Goal: Use online tool/utility: Utilize a website feature to perform a specific function

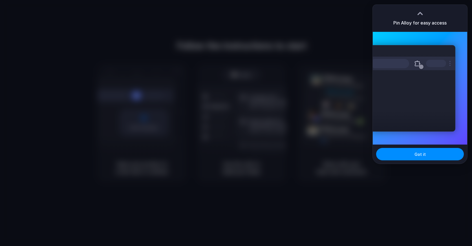
click at [420, 0] on div at bounding box center [236, 123] width 472 height 246
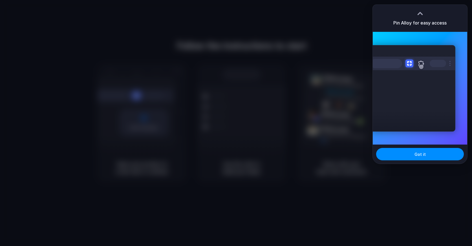
click at [236, 123] on div at bounding box center [236, 123] width 0 height 0
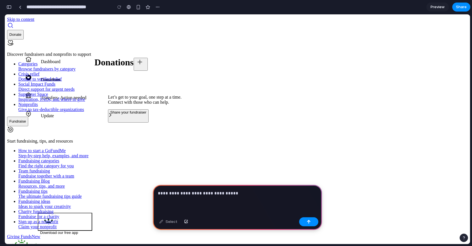
drag, startPoint x: 475, startPoint y: 48, endPoint x: 241, endPoint y: 47, distance: 233.8
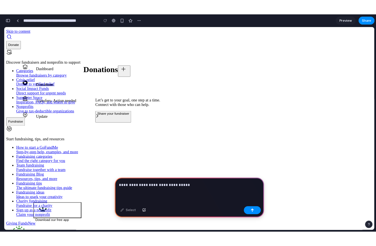
scroll to position [0, 5]
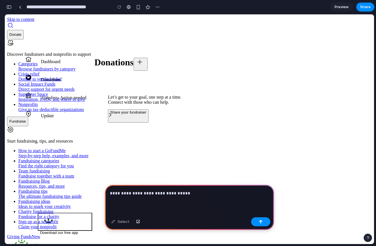
click at [190, 197] on div "**********" at bounding box center [189, 200] width 169 height 30
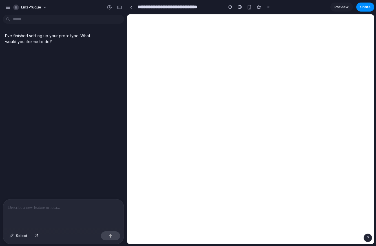
scroll to position [0, 0]
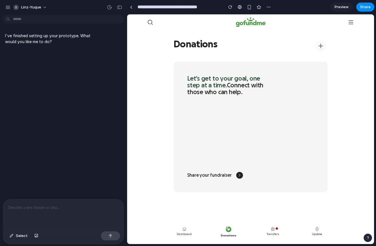
click at [61, 211] on div at bounding box center [63, 214] width 121 height 30
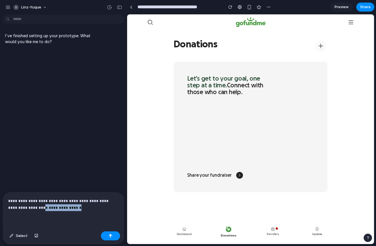
drag, startPoint x: 76, startPoint y: 207, endPoint x: 27, endPoint y: 207, distance: 49.1
click at [27, 207] on p "**********" at bounding box center [63, 205] width 111 height 14
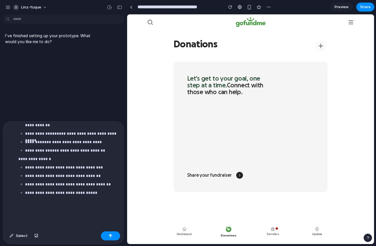
scroll to position [345, 0]
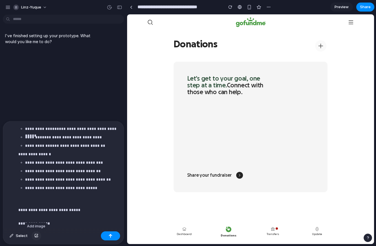
click at [36, 235] on div "button" at bounding box center [36, 235] width 4 height 3
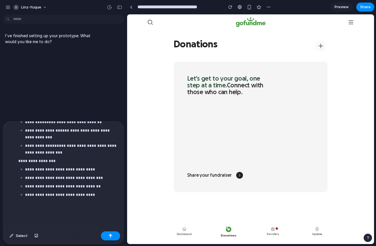
scroll to position [62, 0]
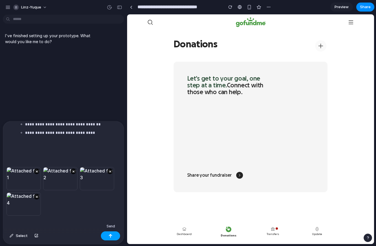
click at [106, 233] on button "button" at bounding box center [110, 236] width 19 height 9
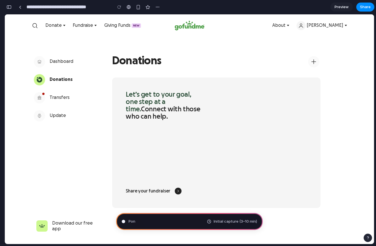
scroll to position [1135, 0]
type input "**********"
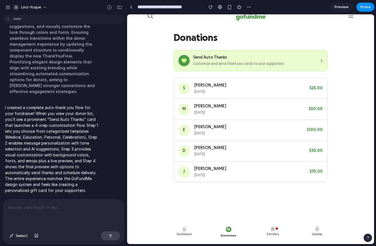
scroll to position [0, 0]
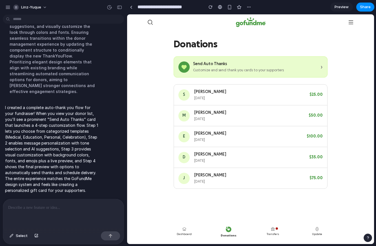
click at [210, 69] on div "Customize and send thank you cards to your supporters" at bounding box center [255, 70] width 124 height 5
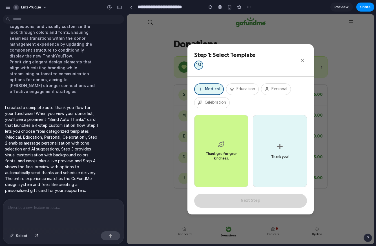
click at [240, 90] on button "Education" at bounding box center [242, 89] width 33 height 12
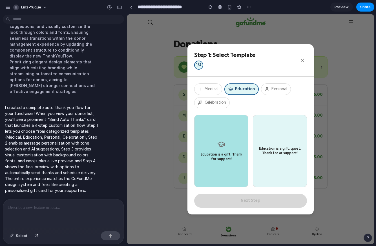
click at [270, 88] on button "Personal" at bounding box center [276, 89] width 30 height 12
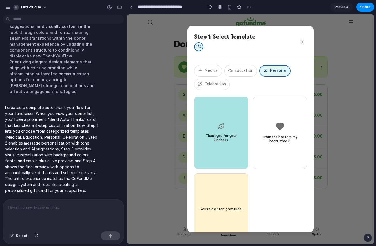
click at [216, 84] on button "Celebration" at bounding box center [212, 84] width 36 height 11
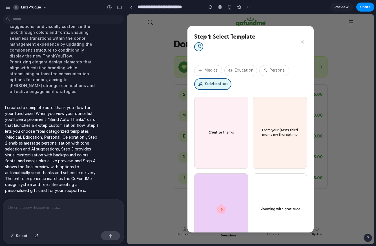
click at [221, 124] on button "Creative thanks" at bounding box center [221, 133] width 54 height 72
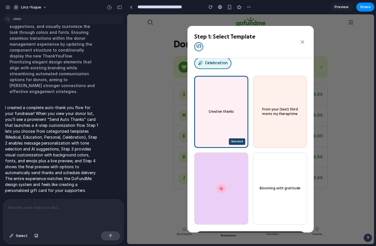
scroll to position [40, 0]
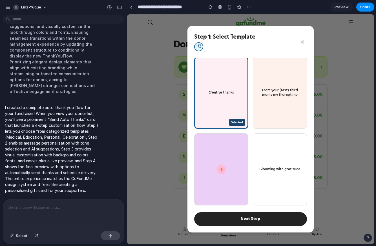
click at [261, 219] on button "Next Step" at bounding box center [250, 219] width 113 height 14
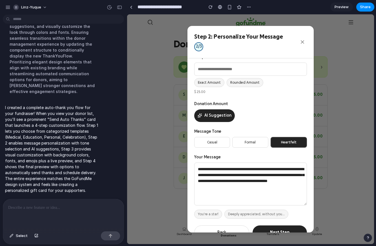
scroll to position [25, 0]
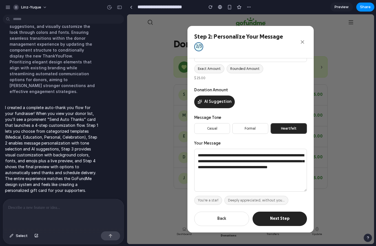
drag, startPoint x: 252, startPoint y: 129, endPoint x: 226, endPoint y: 127, distance: 26.0
click at [252, 129] on button "Formal" at bounding box center [250, 128] width 36 height 11
click at [225, 127] on button "Casual" at bounding box center [212, 128] width 36 height 11
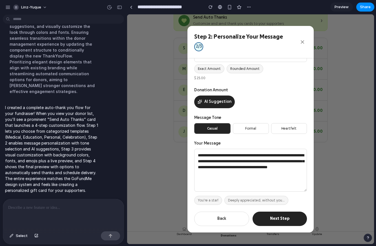
scroll to position [50, 0]
click at [285, 213] on button "Next Step" at bounding box center [280, 219] width 54 height 14
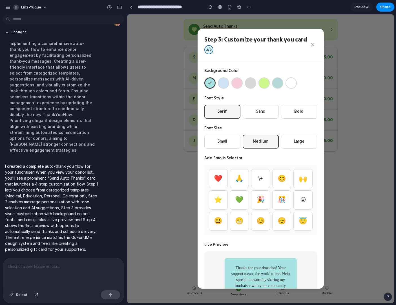
scroll to position [34, 0]
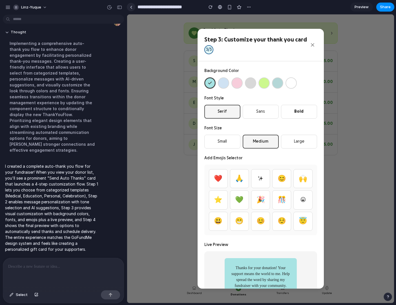
click at [129, 7] on link at bounding box center [131, 7] width 8 height 8
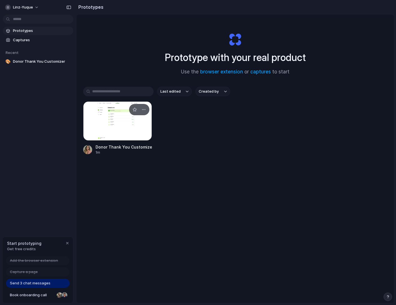
click at [118, 124] on div at bounding box center [117, 120] width 69 height 39
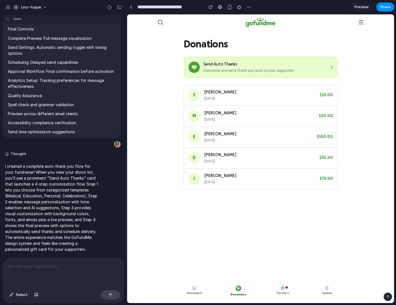
click at [366, 7] on span "Preview" at bounding box center [362, 7] width 14 height 6
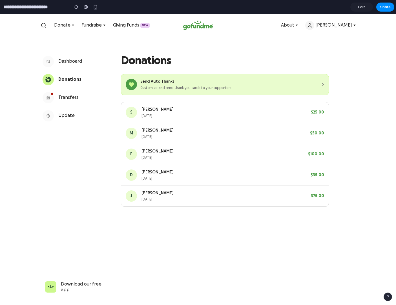
click at [178, 89] on div "Customize and send thank you cards to your supporters" at bounding box center [229, 87] width 179 height 5
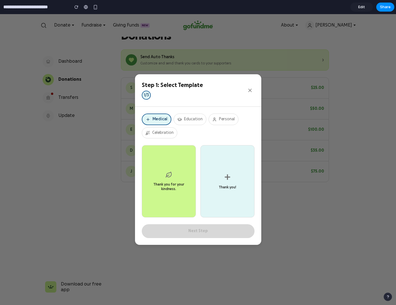
scroll to position [27, 0]
drag, startPoint x: 250, startPoint y: 88, endPoint x: 249, endPoint y: 85, distance: 3.0
click at [250, 88] on icon "Close" at bounding box center [250, 90] width 6 height 6
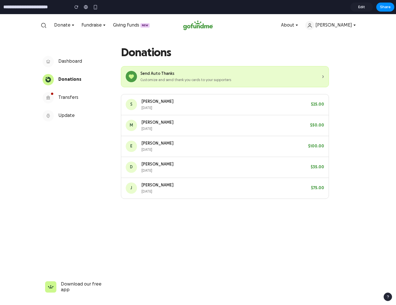
scroll to position [0, 0]
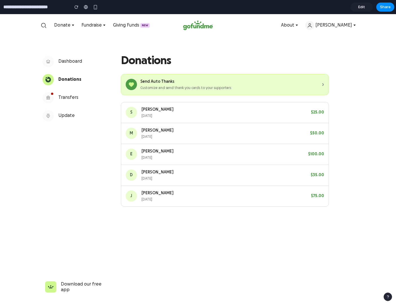
click at [358, 5] on span "Edit" at bounding box center [361, 7] width 7 height 6
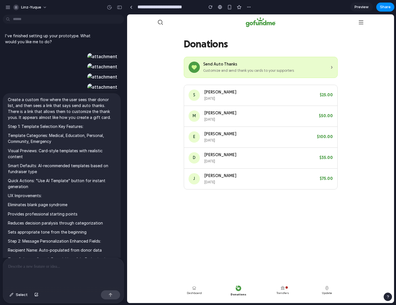
scroll to position [1226, 0]
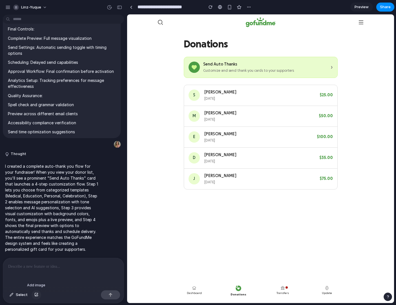
click at [33, 246] on button "button" at bounding box center [37, 294] width 10 height 9
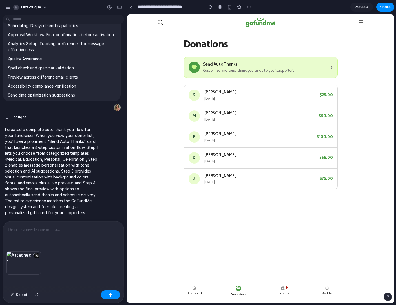
click at [52, 237] on div at bounding box center [63, 236] width 121 height 30
drag, startPoint x: 67, startPoint y: 229, endPoint x: 72, endPoint y: 229, distance: 5.6
click at [72, 229] on p "**********" at bounding box center [63, 229] width 111 height 7
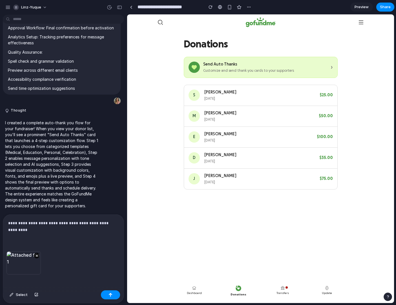
scroll to position [1269, 0]
click at [113, 246] on button "button" at bounding box center [110, 294] width 19 height 9
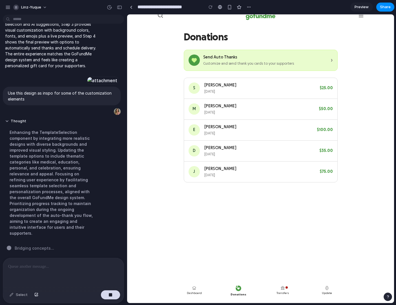
scroll to position [0, 0]
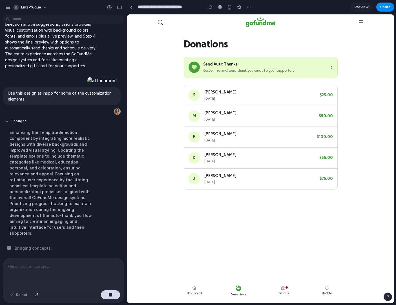
click at [229, 69] on div "Customize and send thank you cards to your supporters" at bounding box center [265, 70] width 124 height 5
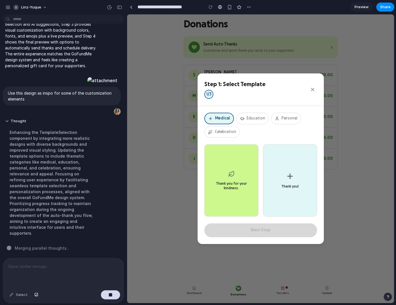
scroll to position [18, 0]
click at [234, 166] on button "Thank you for your kindness." at bounding box center [231, 180] width 54 height 72
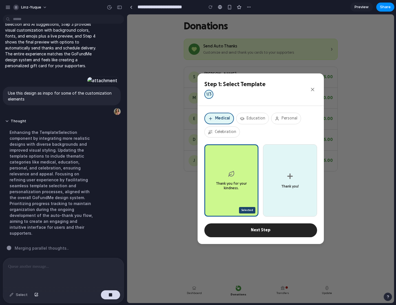
click at [251, 119] on button "Education" at bounding box center [252, 119] width 33 height 12
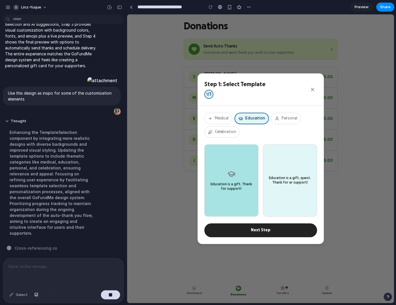
click at [273, 116] on button "Personal" at bounding box center [286, 119] width 30 height 12
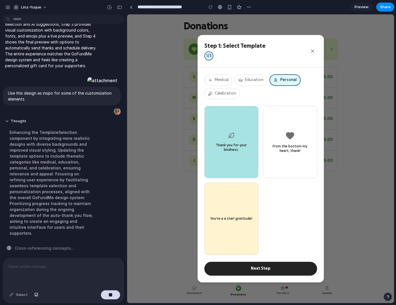
click at [219, 93] on button "Celebration" at bounding box center [222, 93] width 36 height 11
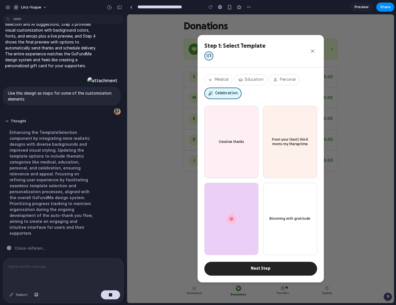
click at [219, 79] on button "Medical" at bounding box center [218, 79] width 28 height 11
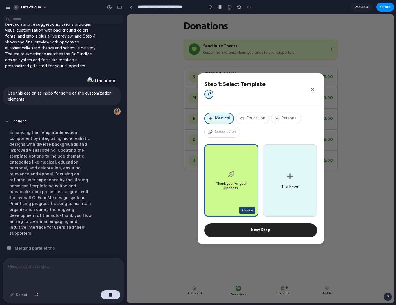
click at [285, 228] on button "Next Step" at bounding box center [260, 230] width 113 height 14
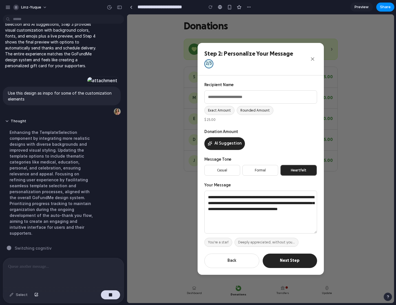
drag, startPoint x: 259, startPoint y: 168, endPoint x: 235, endPoint y: 169, distance: 23.7
click at [258, 168] on button "Formal" at bounding box center [261, 170] width 36 height 11
click at [231, 169] on button "Casual" at bounding box center [222, 170] width 36 height 11
click at [285, 169] on button "Heartfelt" at bounding box center [299, 170] width 36 height 11
click at [221, 242] on button "You're a star!" at bounding box center [218, 241] width 28 height 9
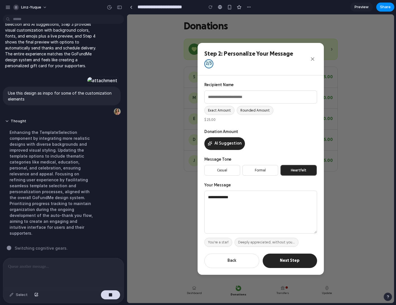
click at [249, 243] on button "Deeply appreciated, without you..." at bounding box center [267, 241] width 64 height 9
type textarea "**********"
click at [291, 170] on button "Heartfelt" at bounding box center [299, 170] width 36 height 11
click at [268, 170] on button "Formal" at bounding box center [261, 170] width 36 height 11
click at [239, 170] on button "Casual" at bounding box center [222, 170] width 36 height 11
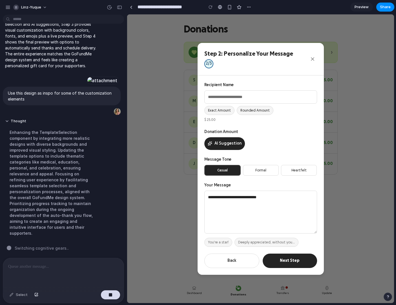
scroll to position [13, 0]
click at [246, 111] on button "Rounded Amount" at bounding box center [255, 110] width 37 height 9
click at [223, 111] on button "Exact Amount" at bounding box center [219, 110] width 30 height 9
click at [214, 120] on div "$ 25.00" at bounding box center [260, 119] width 113 height 5
click at [283, 246] on button "Next Step" at bounding box center [290, 260] width 54 height 14
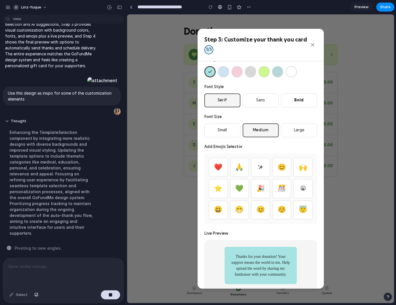
scroll to position [18, 0]
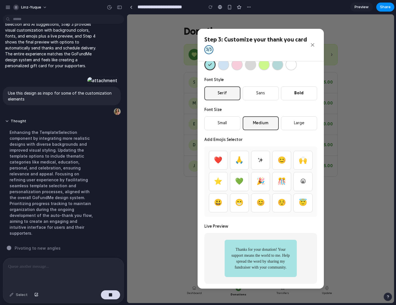
click at [221, 66] on button "Blue" at bounding box center [223, 64] width 11 height 11
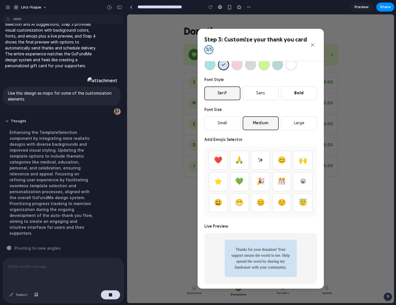
click at [250, 67] on button "Gray" at bounding box center [250, 64] width 11 height 11
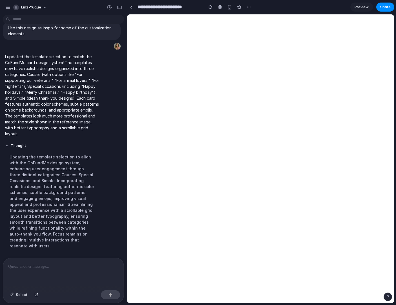
scroll to position [0, 0]
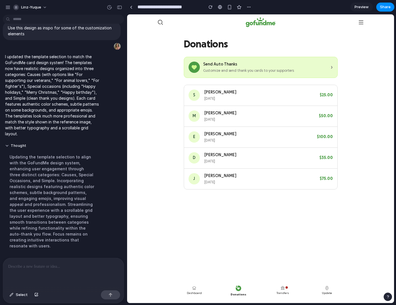
click at [238, 65] on div "Send Auto Thanks" at bounding box center [265, 64] width 124 height 6
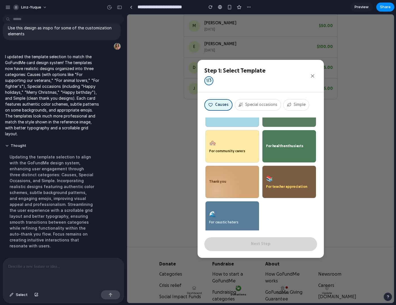
scroll to position [170, 0]
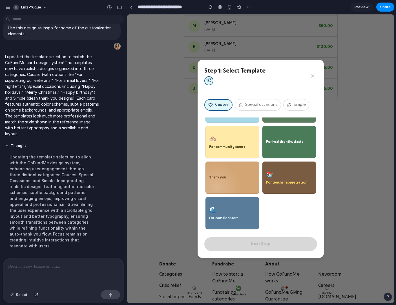
drag, startPoint x: 238, startPoint y: 65, endPoint x: 256, endPoint y: 105, distance: 43.9
click at [256, 105] on button "Special occasions" at bounding box center [258, 105] width 46 height 12
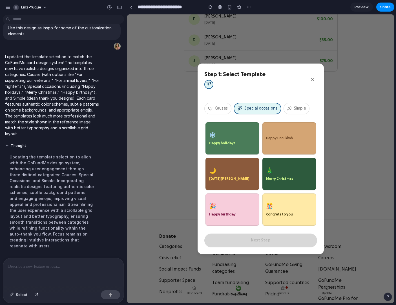
scroll to position [120, 0]
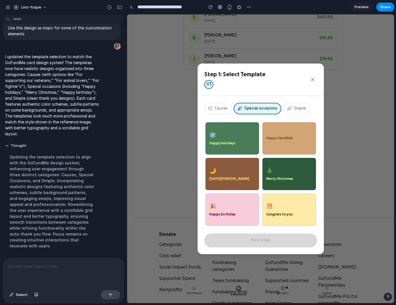
drag, startPoint x: 256, startPoint y: 105, endPoint x: 296, endPoint y: 105, distance: 40.1
click at [296, 105] on button "Simple" at bounding box center [297, 109] width 26 height 12
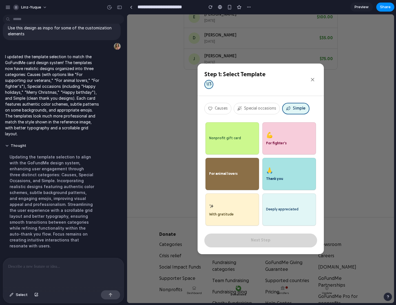
drag, startPoint x: 169, startPoint y: 91, endPoint x: 52, endPoint y: 276, distance: 218.5
click at [52, 246] on div at bounding box center [63, 273] width 121 height 30
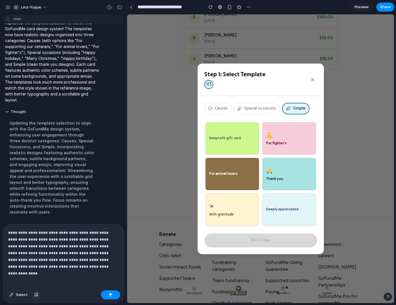
click at [34, 246] on div "button" at bounding box center [36, 294] width 4 height 3
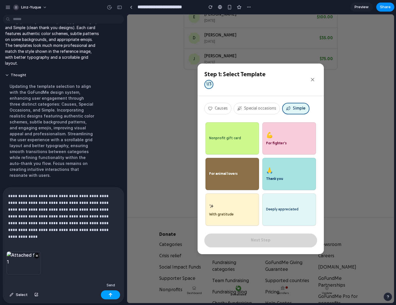
click at [107, 246] on button "button" at bounding box center [110, 294] width 19 height 9
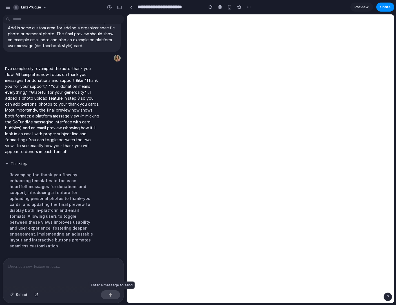
scroll to position [0, 0]
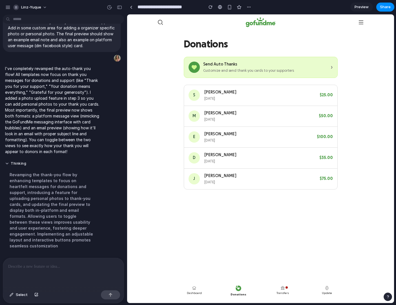
click at [222, 65] on div "Send Auto Thanks" at bounding box center [265, 64] width 124 height 6
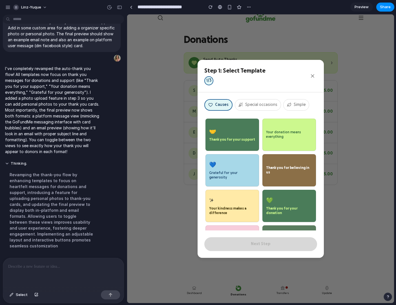
click at [258, 101] on button "Special occasions" at bounding box center [258, 105] width 46 height 12
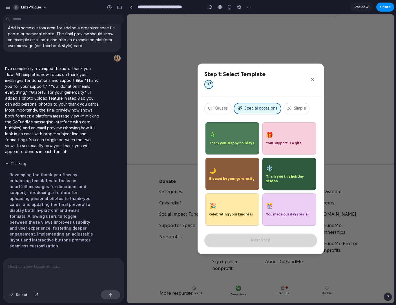
scroll to position [181, 0]
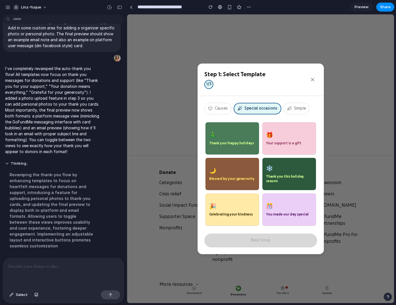
click at [297, 107] on button "Simple" at bounding box center [297, 109] width 26 height 12
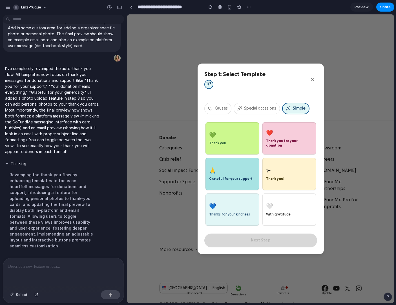
scroll to position [216, 0]
click at [225, 141] on button "💚 Thank you" at bounding box center [233, 138] width 54 height 32
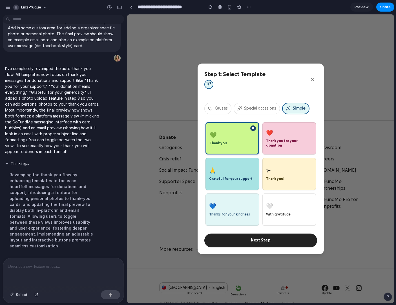
click at [217, 107] on button "Causes" at bounding box center [217, 109] width 27 height 12
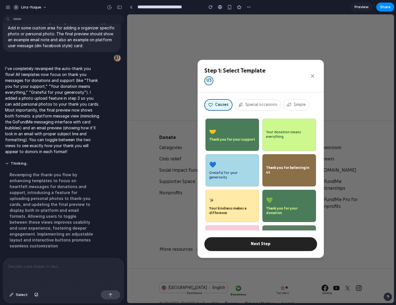
click at [286, 138] on div "Your donation means everything" at bounding box center [289, 134] width 46 height 9
click at [265, 245] on button "Next Step" at bounding box center [260, 244] width 113 height 14
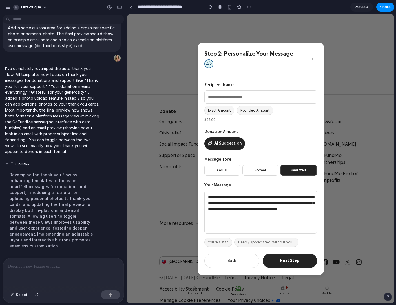
scroll to position [243, 0]
click at [216, 111] on button "Exact Amount" at bounding box center [219, 110] width 30 height 9
click at [240, 111] on button "Rounded Amount" at bounding box center [255, 110] width 37 height 9
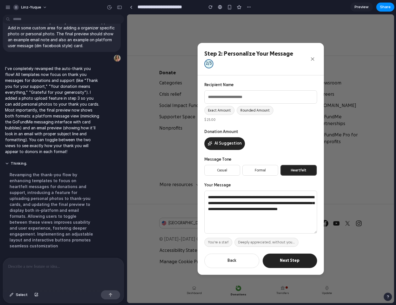
scroll to position [283, 0]
click at [285, 246] on button "Next Step" at bounding box center [290, 260] width 54 height 14
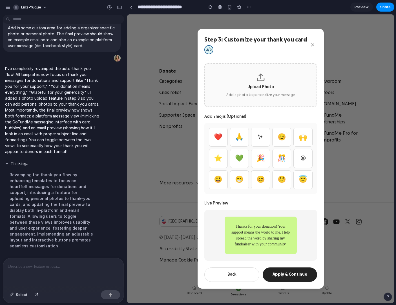
scroll to position [293, 0]
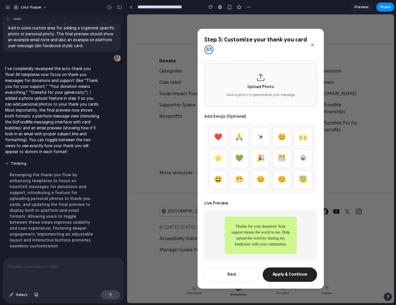
click at [238, 157] on button "💚" at bounding box center [239, 158] width 19 height 19
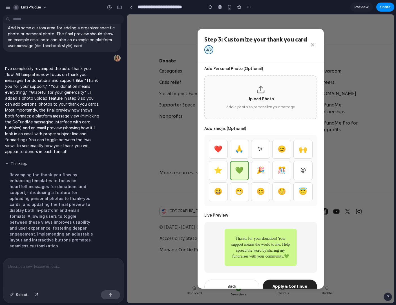
scroll to position [74, 0]
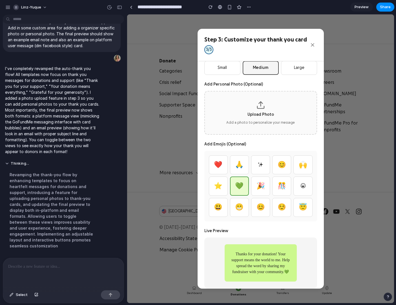
click at [261, 113] on div "Upload Photo" at bounding box center [261, 115] width 27 height 6
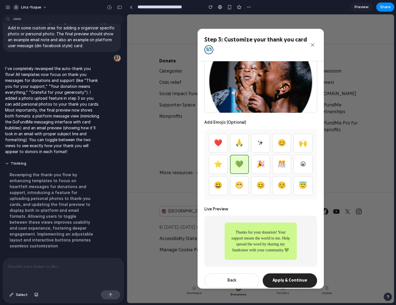
scroll to position [127, 0]
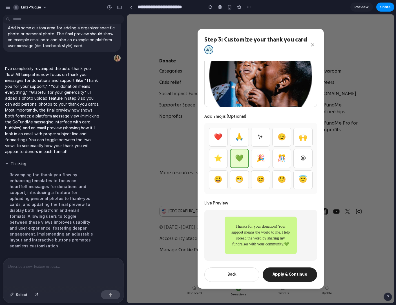
click at [295, 246] on button "Apply & Continue" at bounding box center [290, 274] width 54 height 14
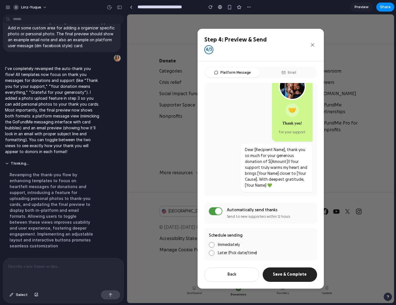
scroll to position [32, 0]
click at [312, 45] on icon "Close" at bounding box center [312, 44] width 3 height 3
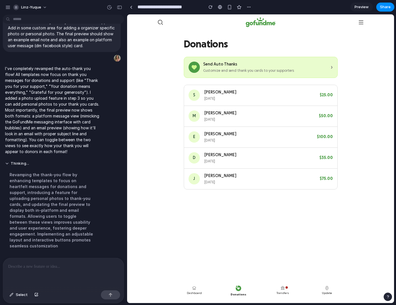
scroll to position [1, 0]
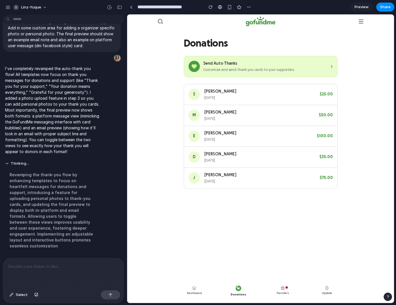
click at [213, 63] on div "Send Auto Thanks" at bounding box center [265, 64] width 124 height 6
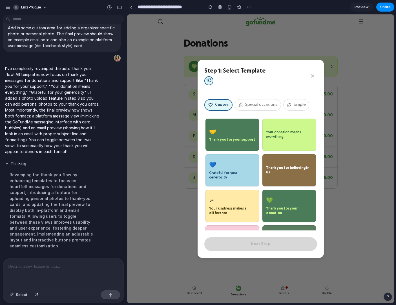
click at [313, 74] on icon "Close" at bounding box center [312, 75] width 3 height 3
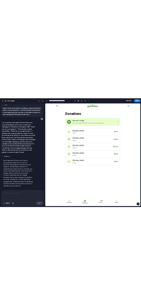
scroll to position [0, 0]
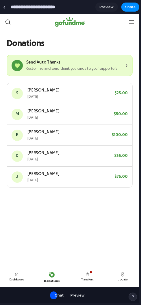
click at [83, 72] on div "Send Auto Thanks Customize and send thank you cards to your supporters ›" at bounding box center [70, 65] width 126 height 21
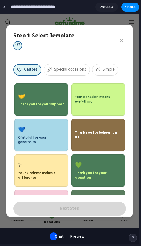
click at [52, 98] on button "🤝 Thank you for your support" at bounding box center [41, 99] width 54 height 32
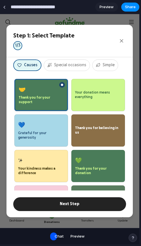
scroll to position [5, 0]
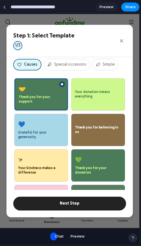
click at [64, 62] on button "Special occasions" at bounding box center [67, 65] width 46 height 12
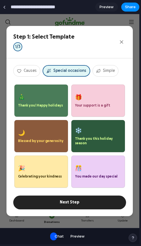
click at [71, 69] on button "Special occasions" at bounding box center [67, 71] width 48 height 12
click at [70, 71] on button "Special occasions" at bounding box center [67, 71] width 48 height 12
click at [38, 68] on button "Causes" at bounding box center [26, 71] width 27 height 12
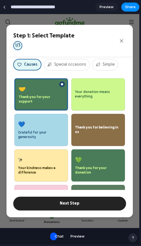
click at [67, 205] on button "Next Step" at bounding box center [69, 204] width 113 height 14
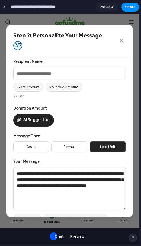
click at [36, 120] on button "AI Suggestion" at bounding box center [33, 120] width 41 height 13
click at [35, 122] on button "AI Suggestion" at bounding box center [33, 120] width 41 height 13
drag, startPoint x: 35, startPoint y: 122, endPoint x: 0, endPoint y: 114, distance: 35.6
click at [34, 122] on button "AI Suggestion" at bounding box center [33, 120] width 41 height 13
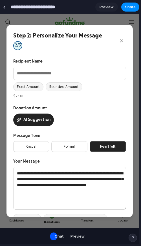
drag, startPoint x: 66, startPoint y: 182, endPoint x: 105, endPoint y: 191, distance: 40.6
click at [105, 191] on textarea "**********" at bounding box center [69, 188] width 113 height 43
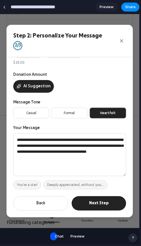
scroll to position [148, 0]
click at [100, 204] on button "Next Step" at bounding box center [99, 203] width 54 height 14
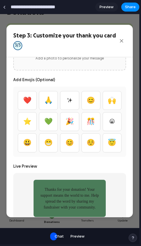
scroll to position [136, 0]
